Goal: Transaction & Acquisition: Book appointment/travel/reservation

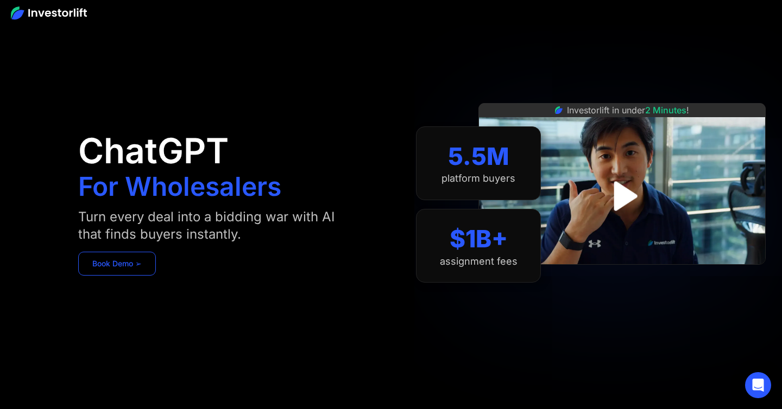
click at [147, 264] on link "Book Demo ➢" at bounding box center [117, 264] width 78 height 24
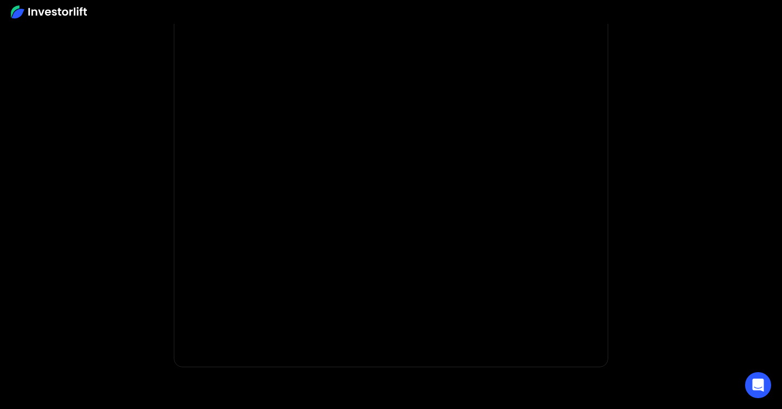
scroll to position [152, 0]
click at [651, 223] on body "Sorry, this form is not open to new submissions. This form has been deactivated…" at bounding box center [391, 173] width 782 height 650
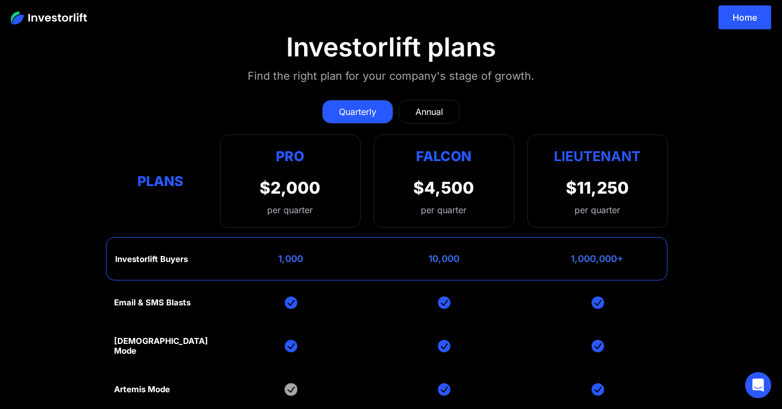
click at [426, 115] on div "Annual" at bounding box center [429, 111] width 28 height 13
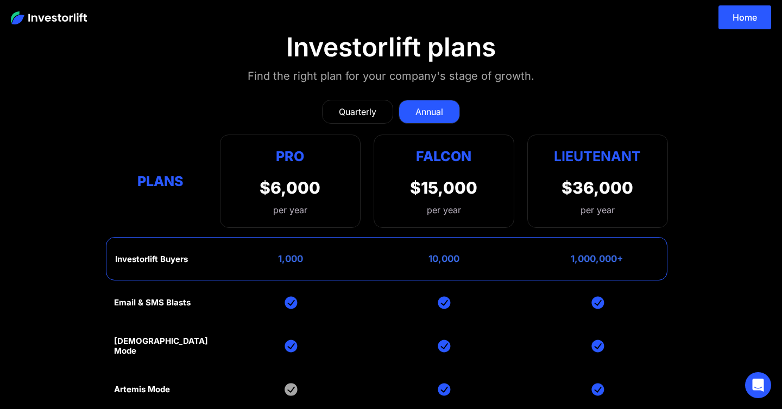
click at [359, 112] on div "Quarterly" at bounding box center [357, 111] width 37 height 13
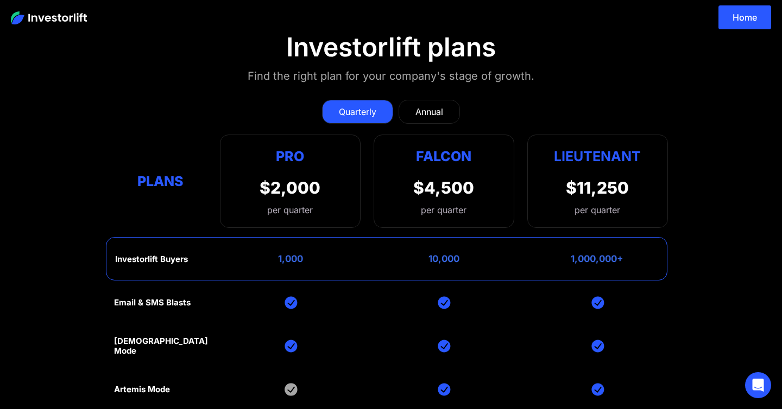
click at [86, 130] on section "Investorlift plans Find the right plan for your company's stage of growth. Quar…" at bounding box center [391, 300] width 782 height 591
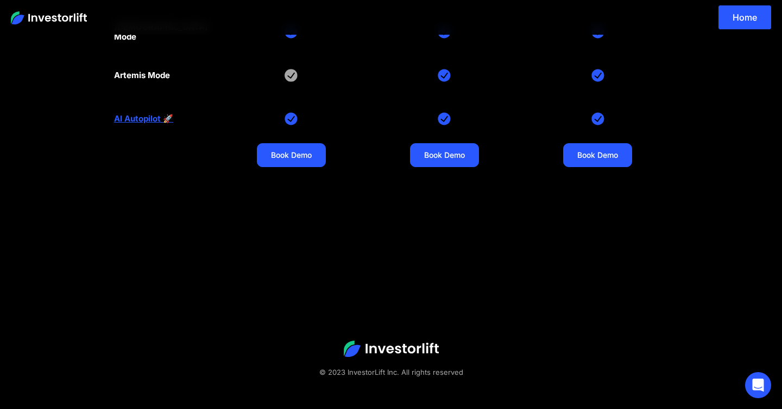
scroll to position [318, 0]
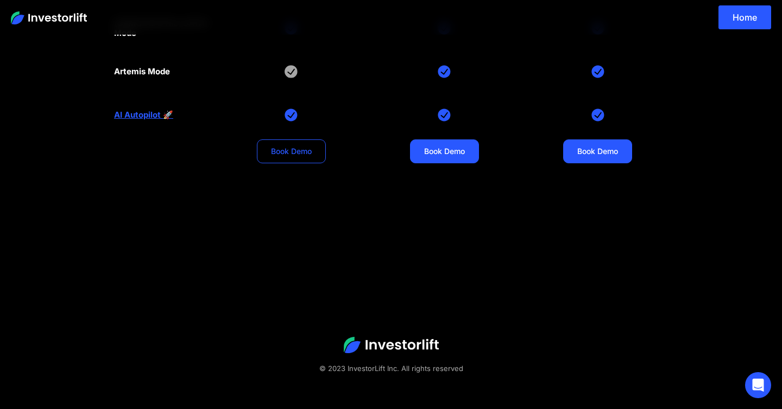
click at [267, 154] on link "Book Demo" at bounding box center [291, 152] width 69 height 24
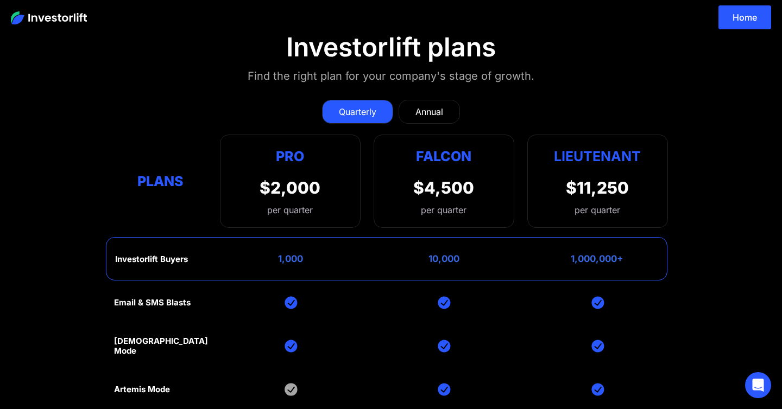
click at [305, 198] on div "$2,000 per quarter" at bounding box center [290, 197] width 61 height 39
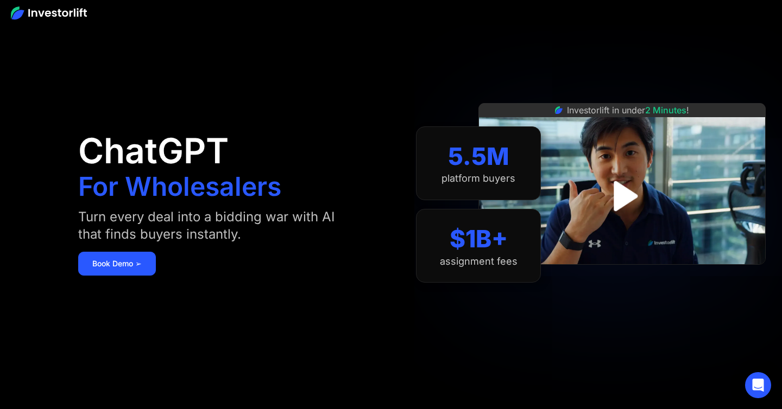
click at [319, 205] on div "ChatGPT For Wholesalers Turn every deal into a bidding war with AI that finds b…" at bounding box center [228, 205] width 300 height 344
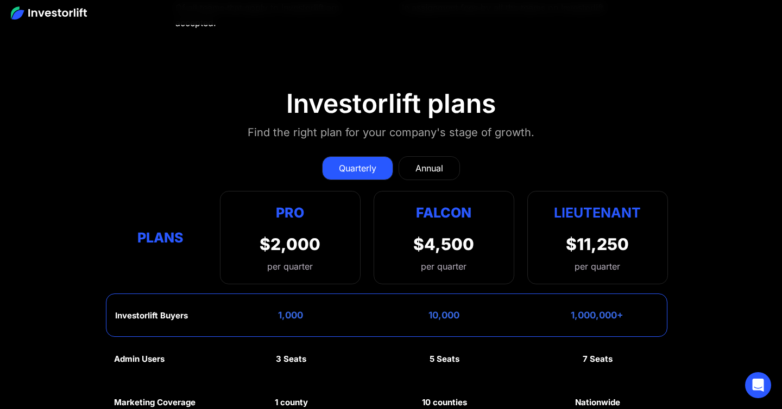
scroll to position [4710, 0]
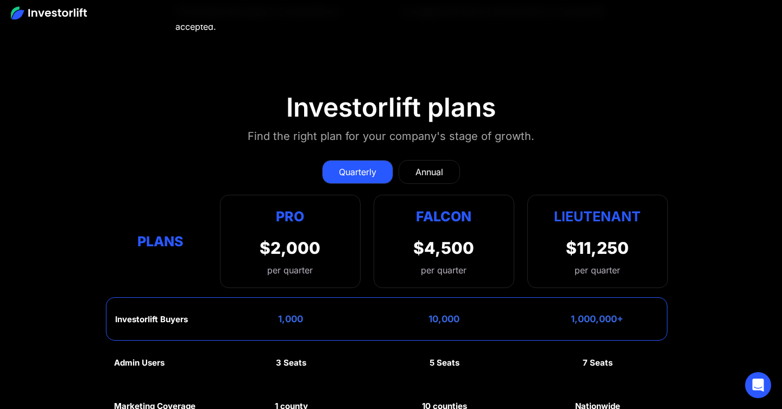
click at [427, 166] on div "Annual" at bounding box center [429, 172] width 28 height 13
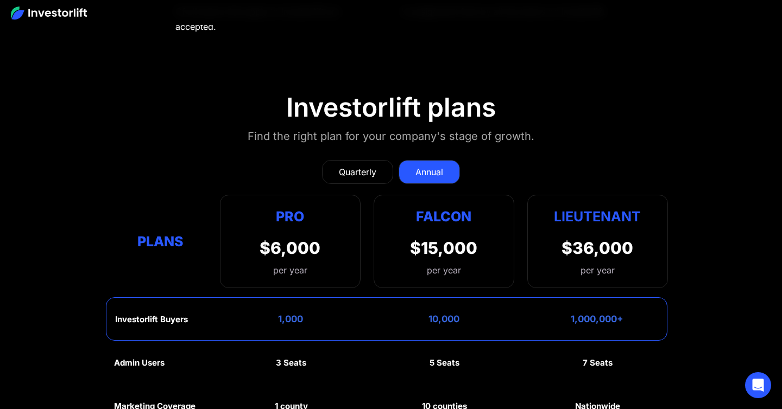
click at [353, 166] on div "Quarterly" at bounding box center [357, 172] width 37 height 13
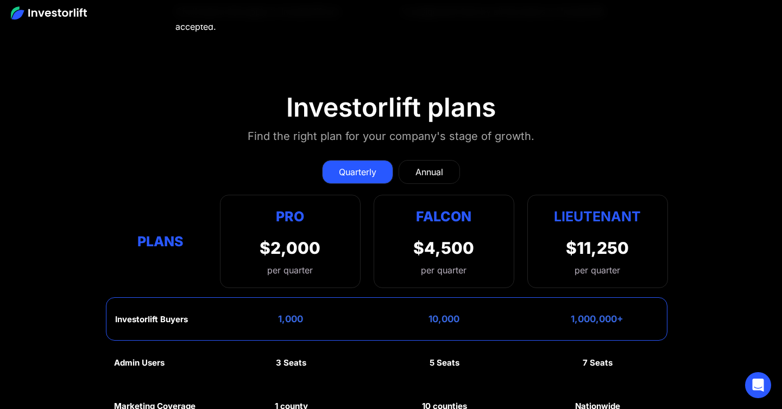
click at [531, 149] on div "Quarterly Annual Plans Pro $2,000 per quarter Pro Falcon Ltnt. Users 3 10 Unltd…" at bounding box center [391, 218] width 554 height 139
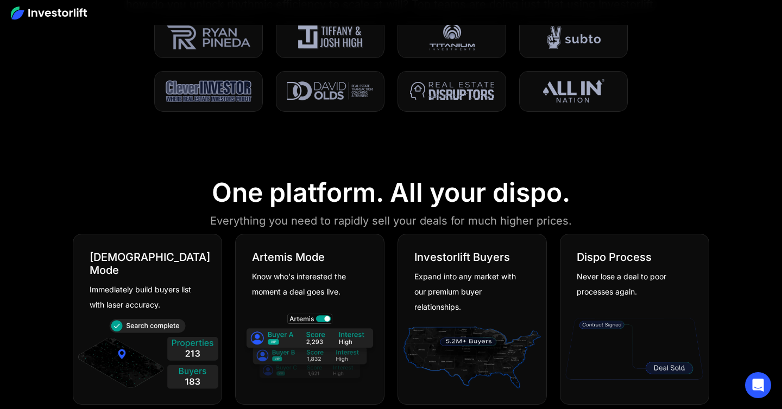
scroll to position [0, 0]
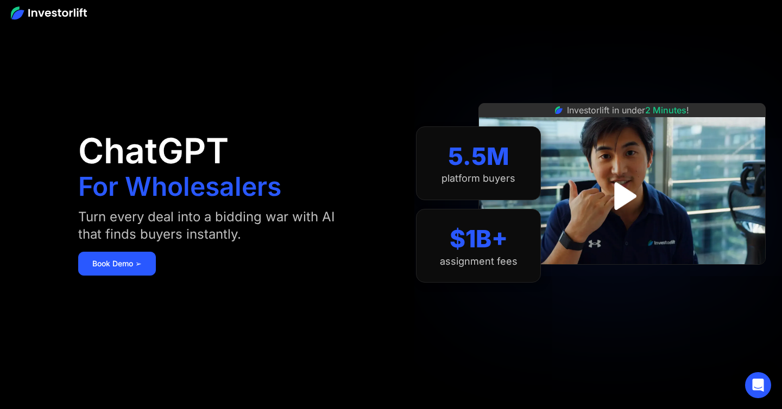
click at [74, 14] on img at bounding box center [49, 13] width 76 height 13
